Goal: Transaction & Acquisition: Book appointment/travel/reservation

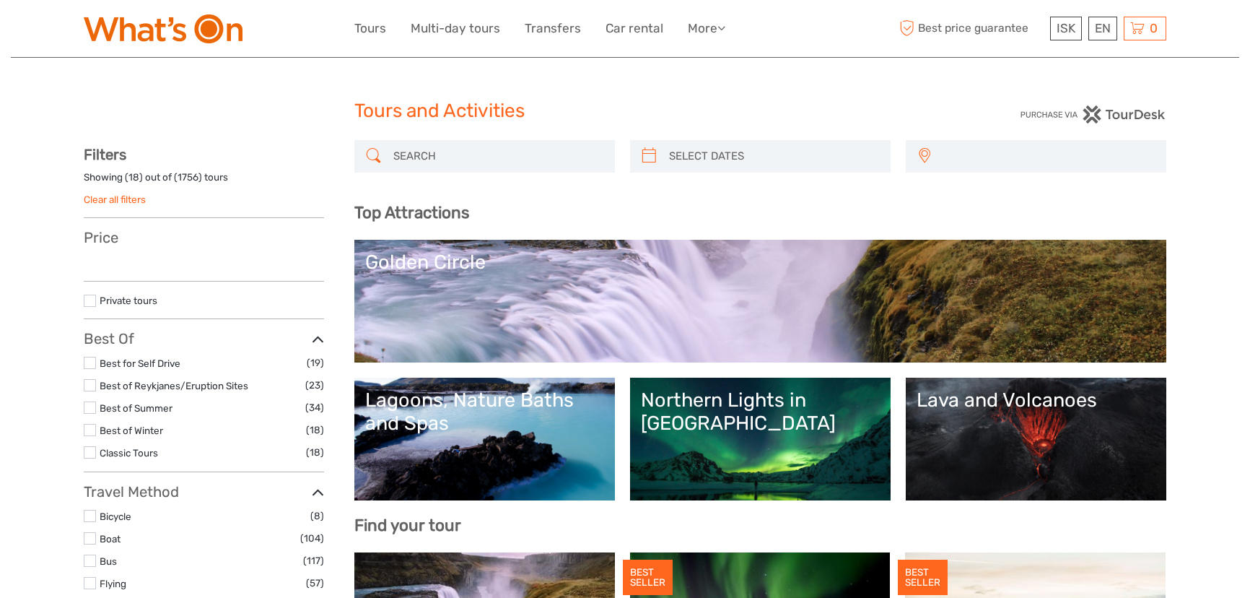
select select
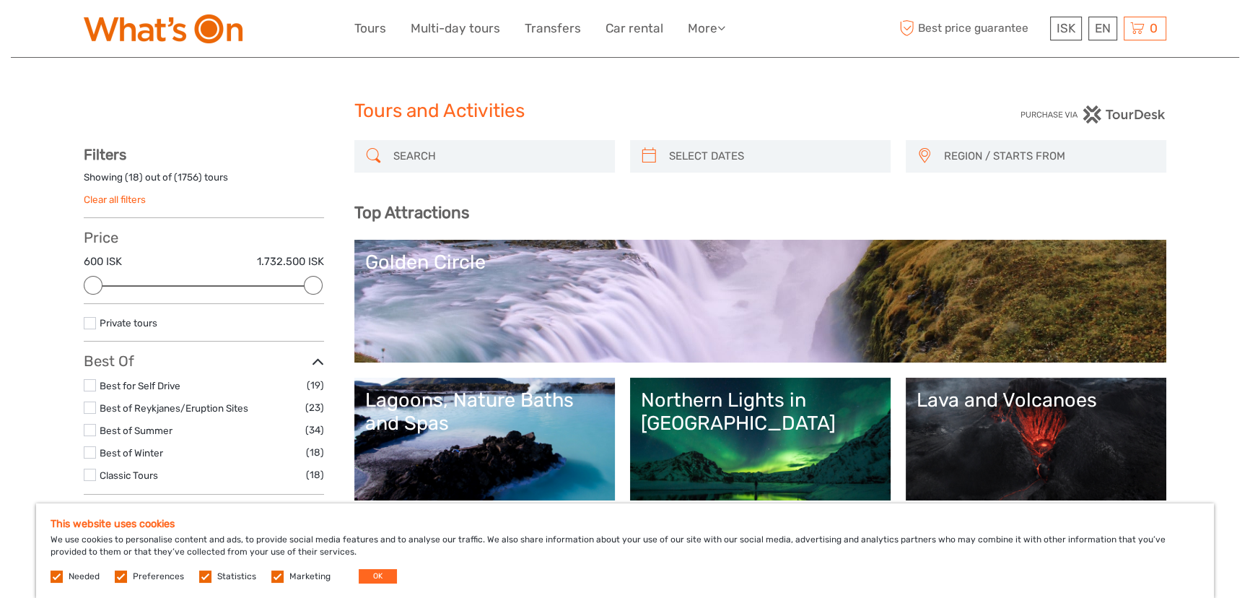
click at [611, 319] on link "Golden Circle" at bounding box center [760, 301] width 791 height 101
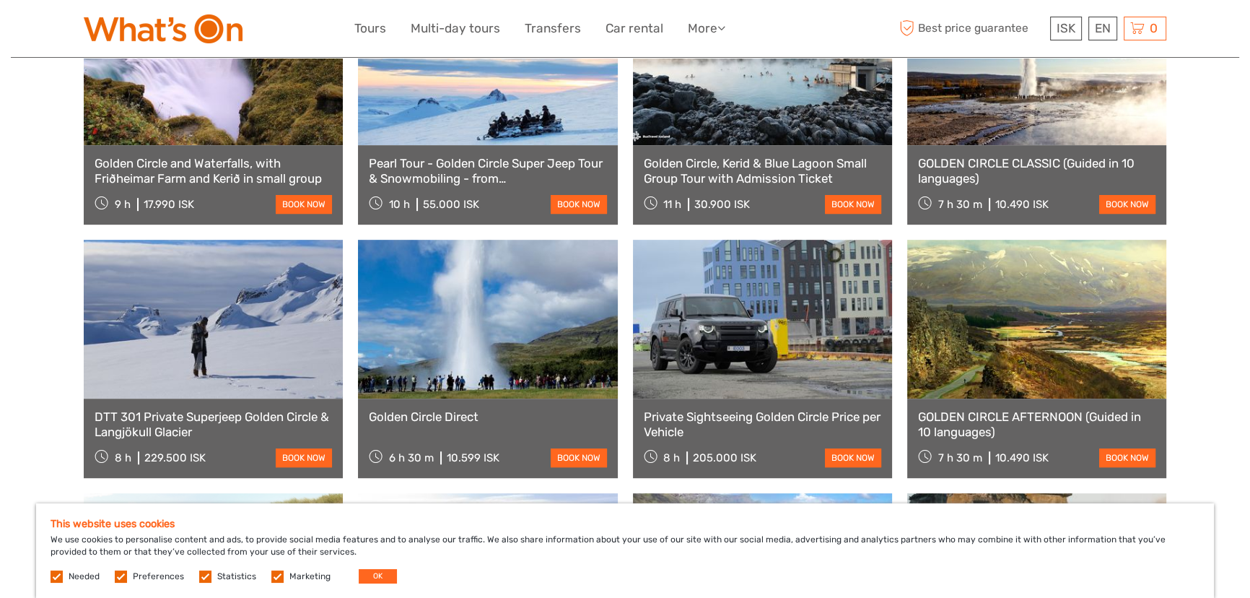
scroll to position [853, 0]
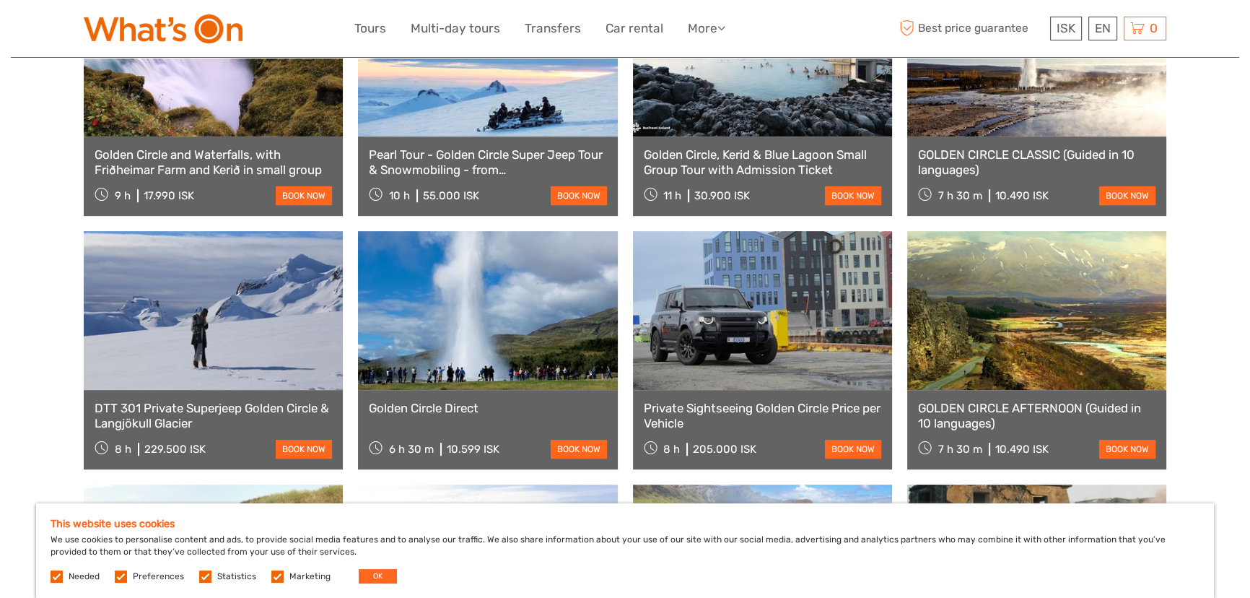
click at [585, 440] on link "book now" at bounding box center [579, 449] width 56 height 19
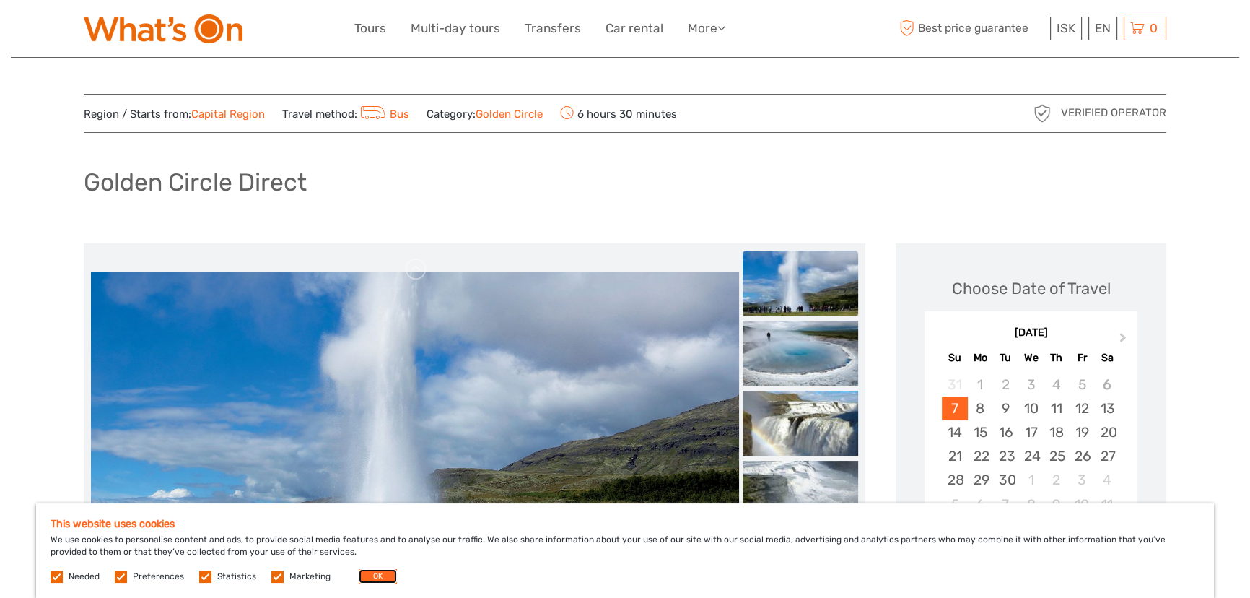
click at [368, 573] on button "OK" at bounding box center [378, 576] width 38 height 14
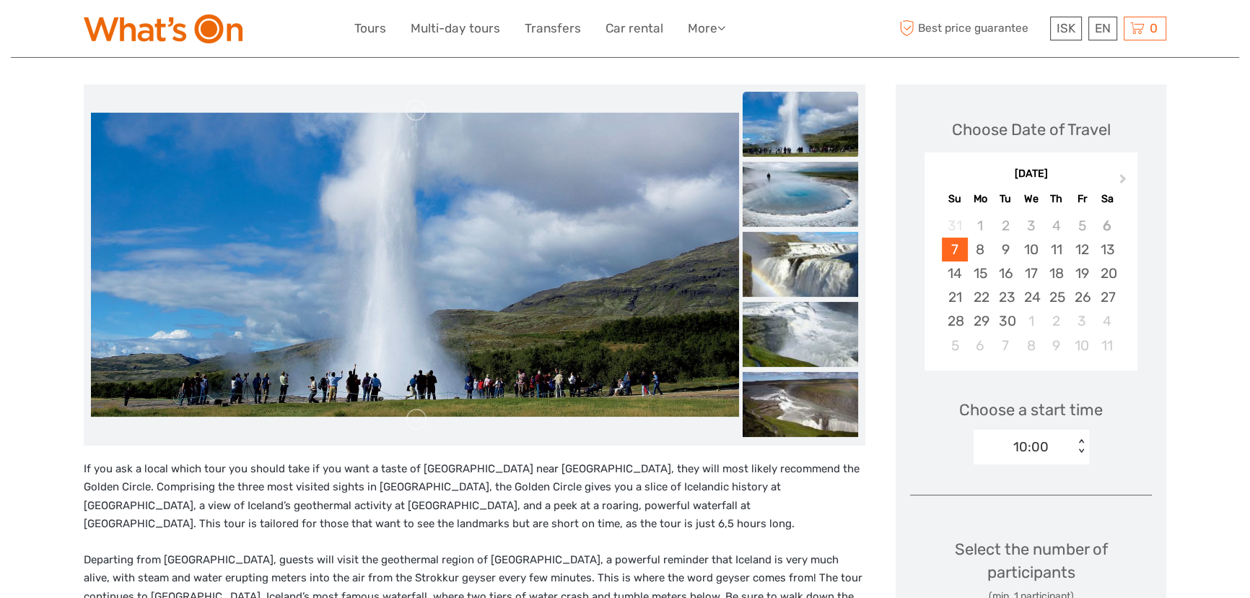
scroll to position [196, 0]
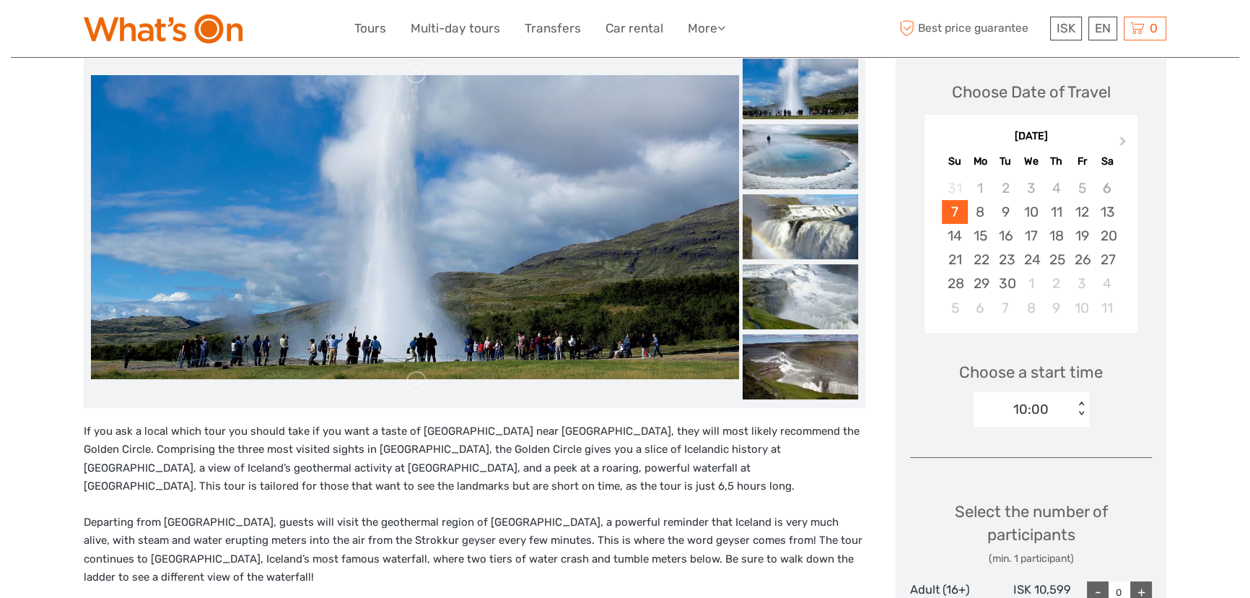
click at [1032, 401] on div "10:00" at bounding box center [1031, 409] width 35 height 19
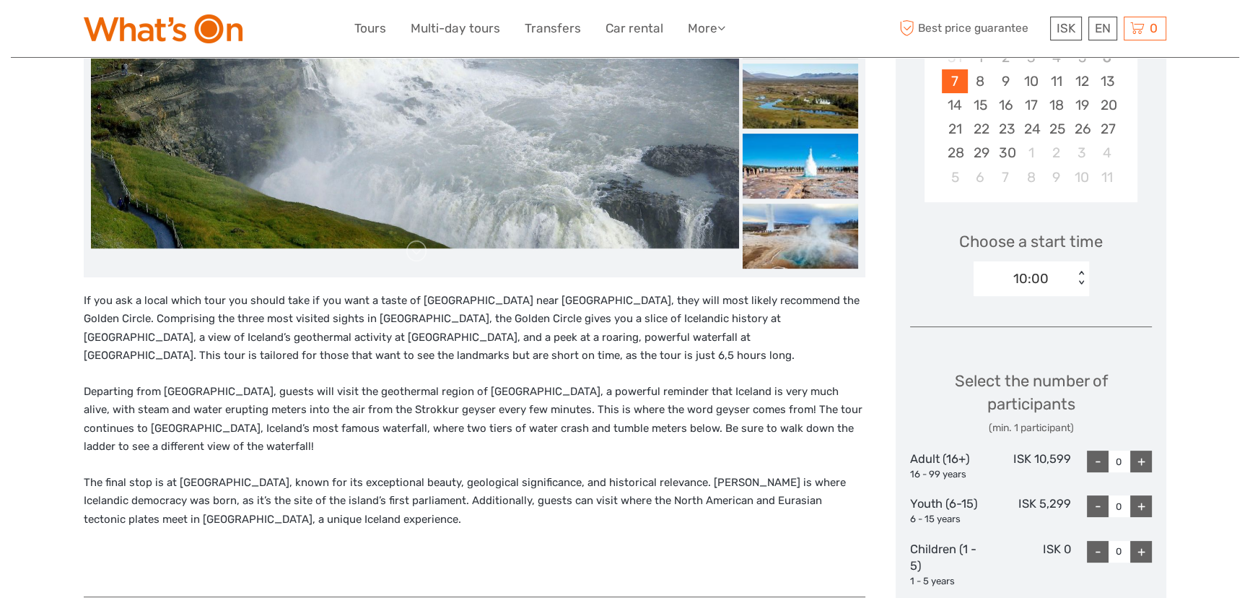
scroll to position [393, 0]
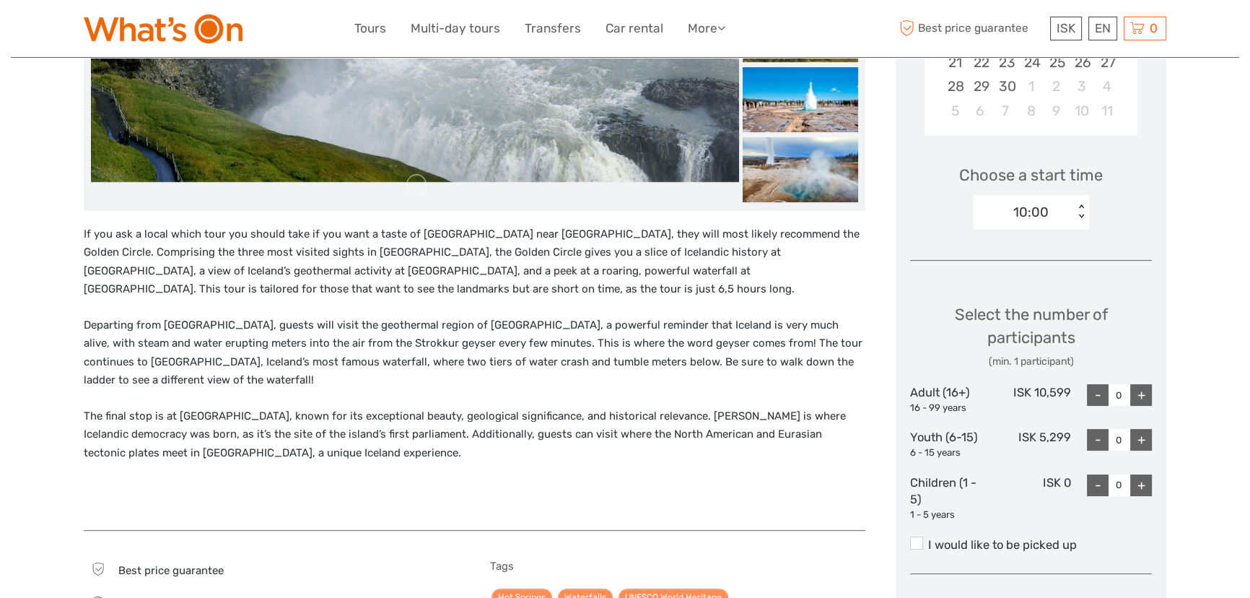
click at [1137, 390] on div "+" at bounding box center [1142, 395] width 22 height 22
type input "1"
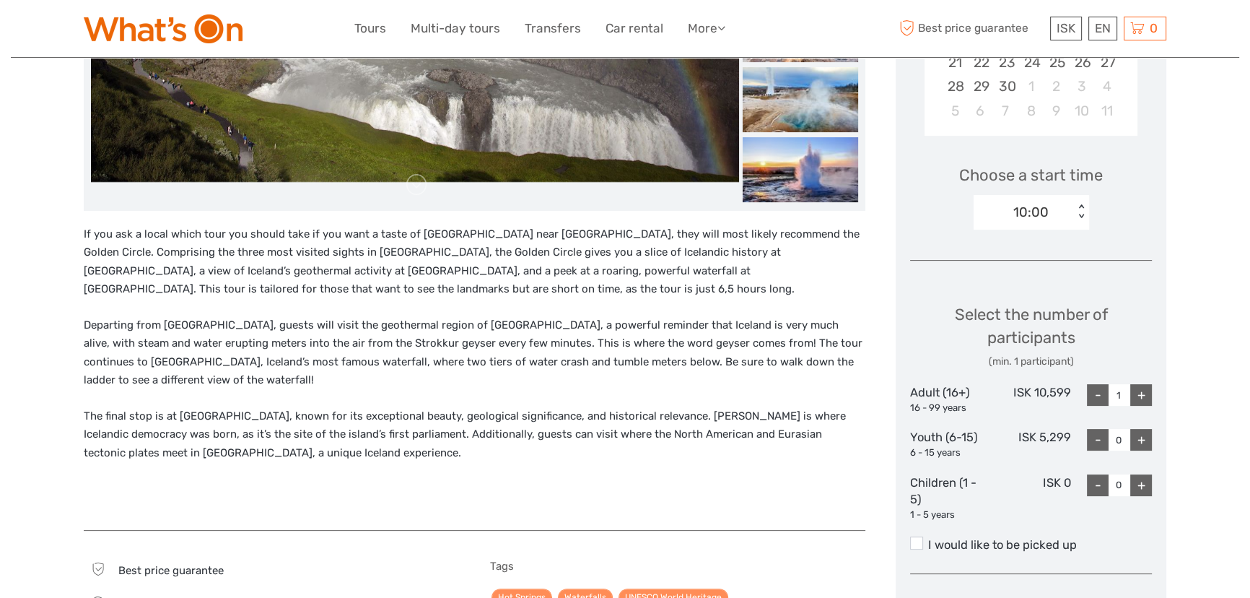
scroll to position [656, 0]
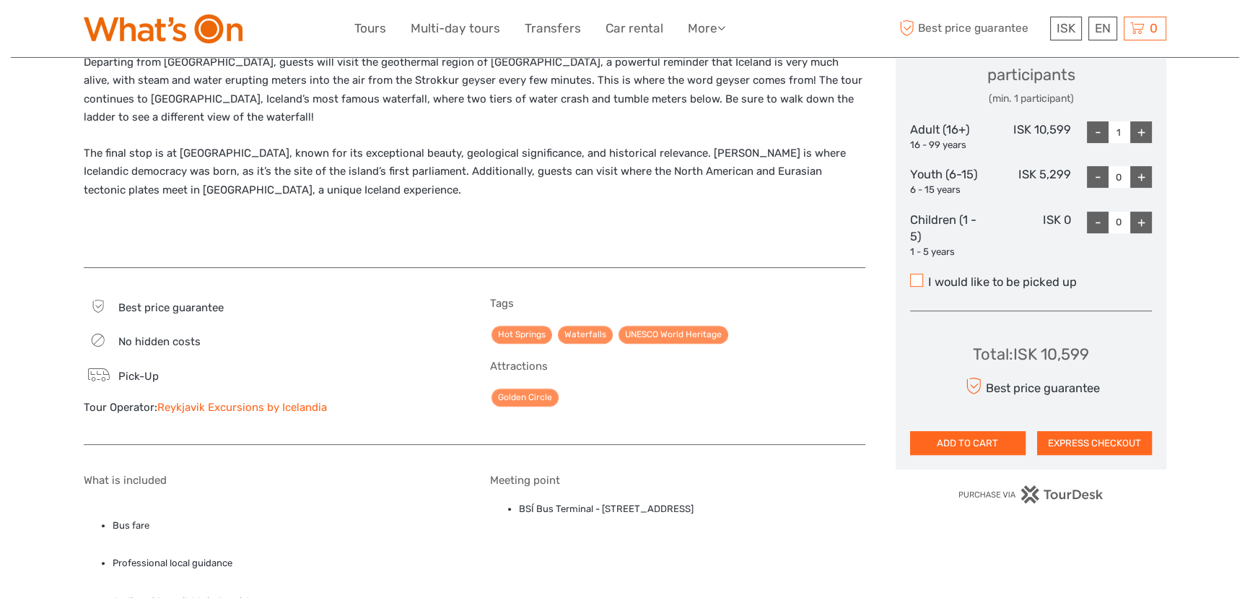
click at [915, 279] on span at bounding box center [916, 280] width 13 height 13
click at [928, 277] on input "I would like to be picked up" at bounding box center [928, 277] width 0 height 0
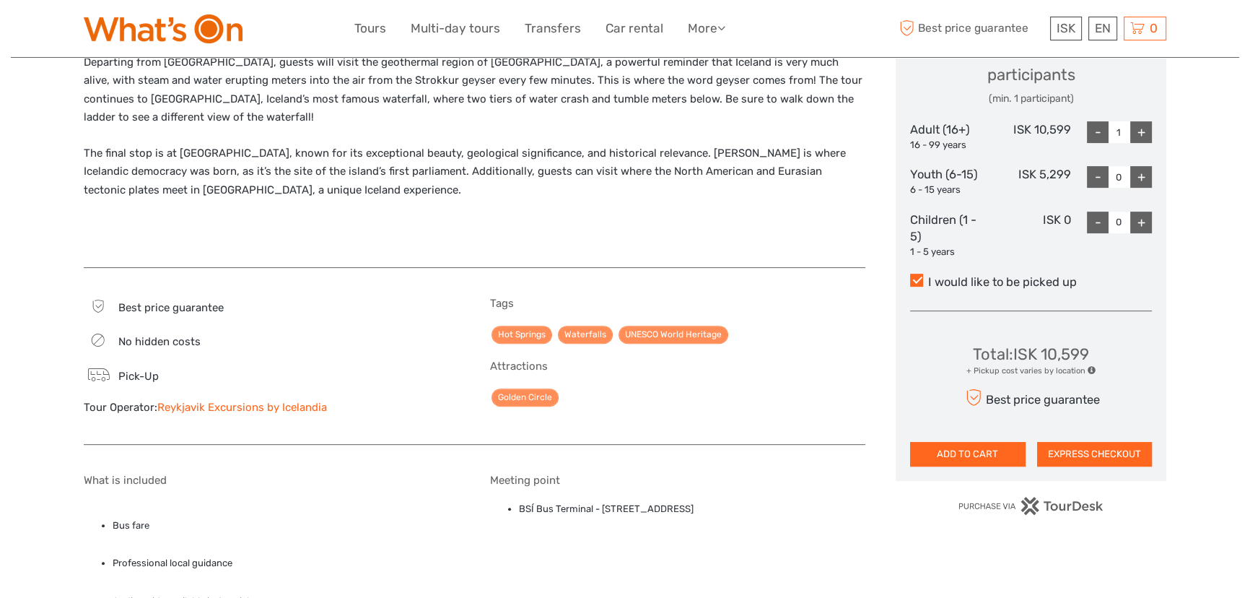
click at [1056, 455] on button "EXPRESS CHECKOUT" at bounding box center [1096, 454] width 116 height 25
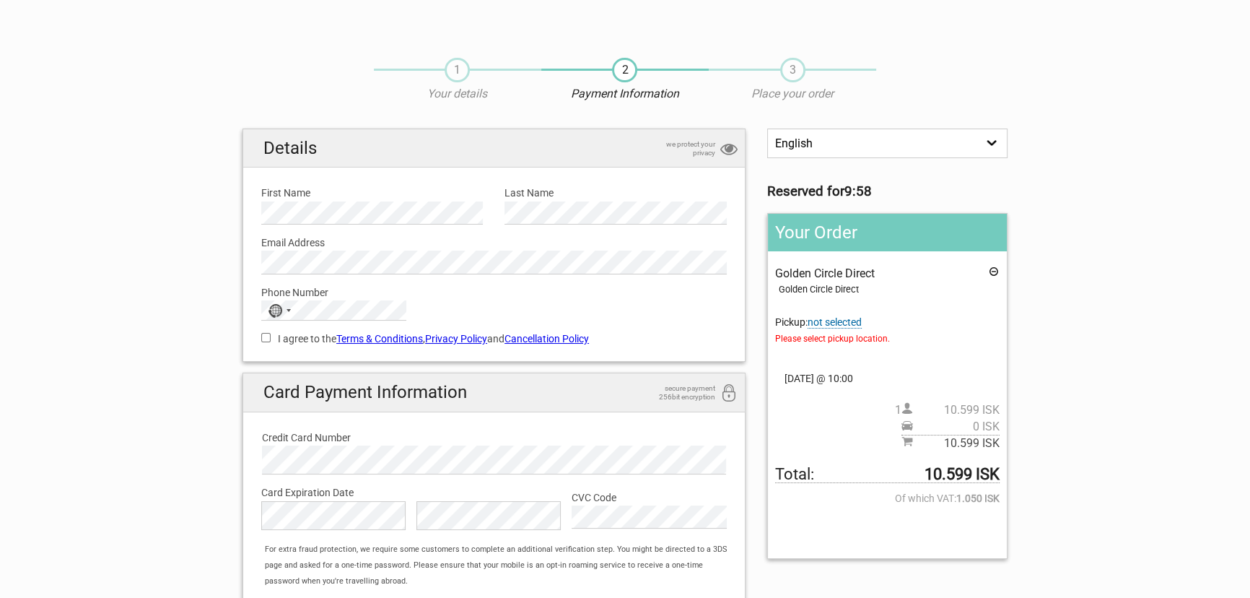
click at [858, 322] on span "not selected" at bounding box center [835, 322] width 54 height 12
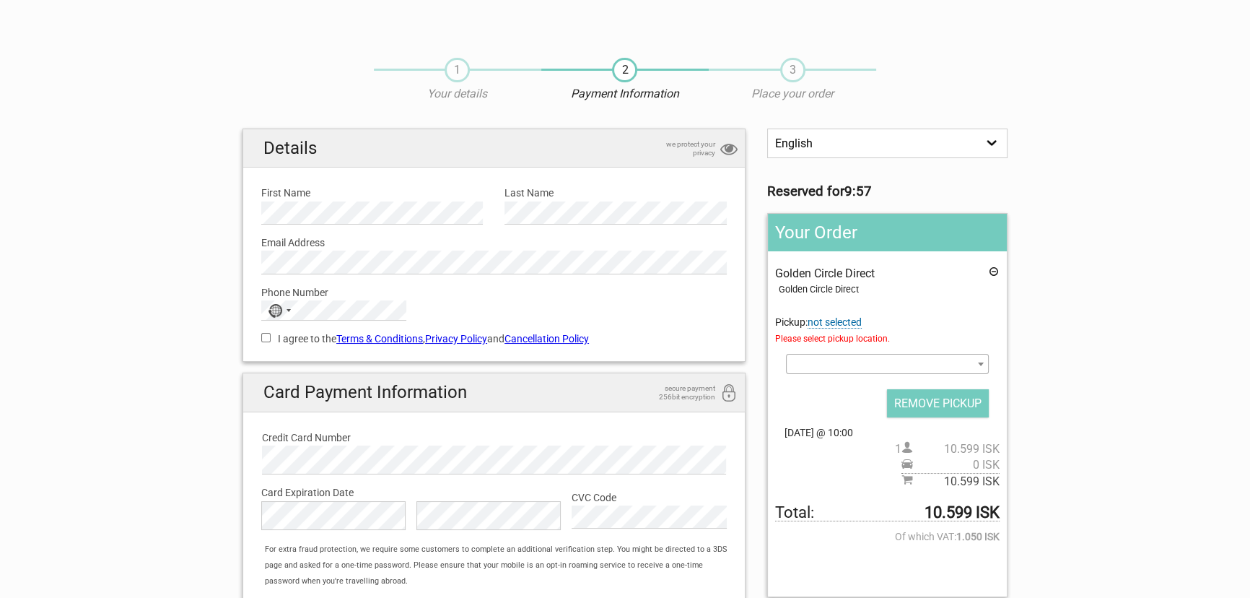
click at [848, 363] on span at bounding box center [887, 364] width 203 height 20
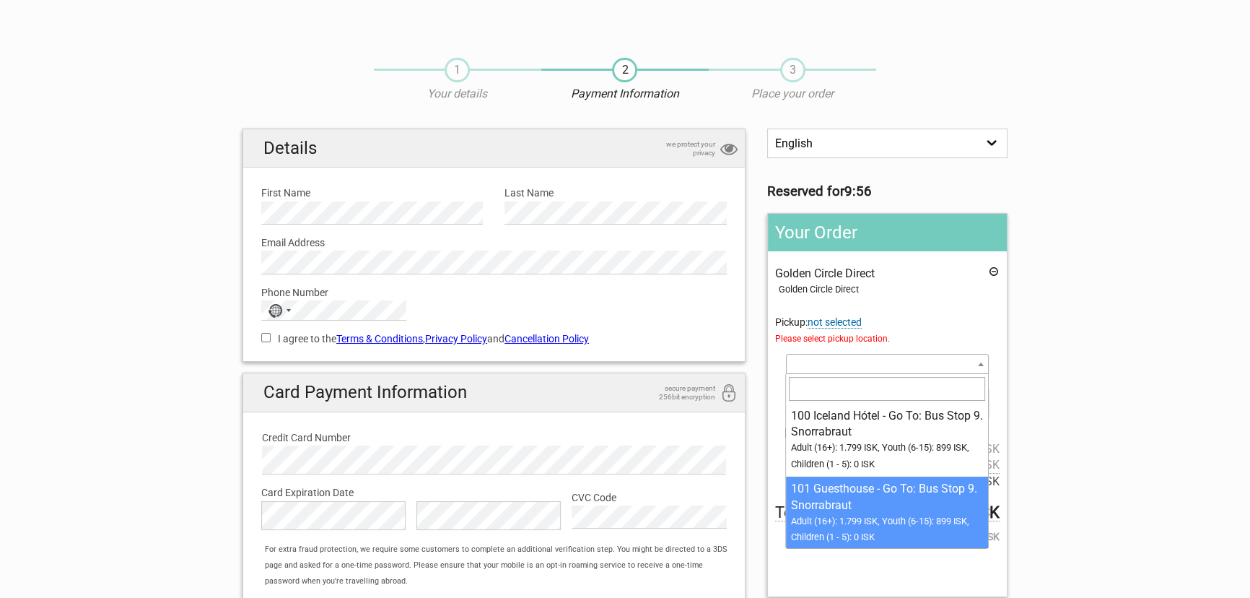
select select "1093071"
